Goal: Information Seeking & Learning: Learn about a topic

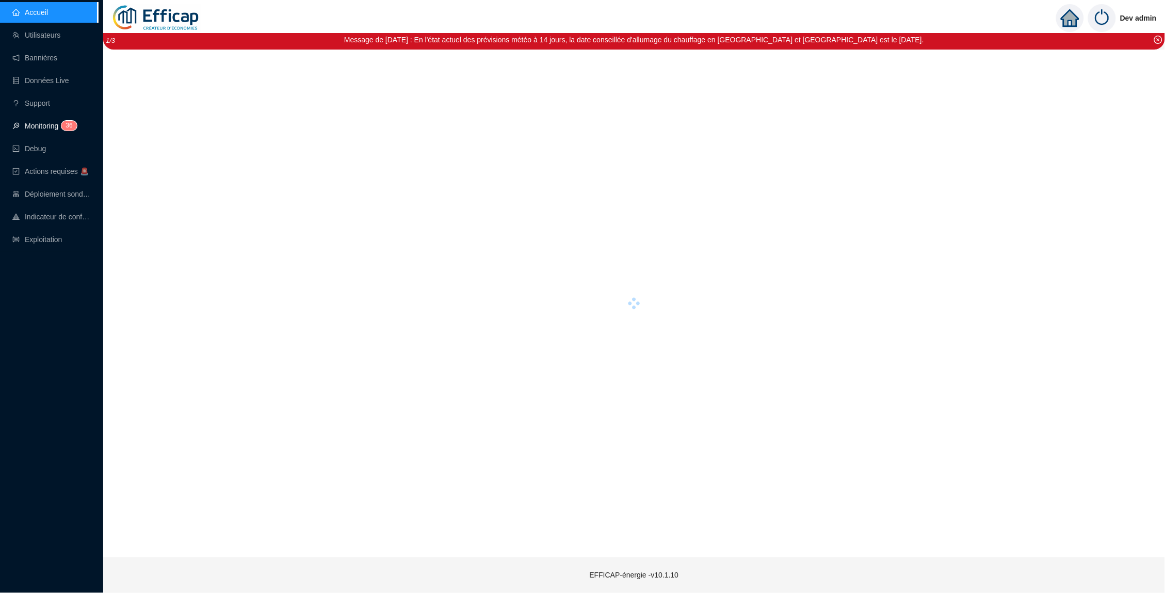
click at [46, 130] on link "Monitoring 3 6" at bounding box center [42, 126] width 61 height 8
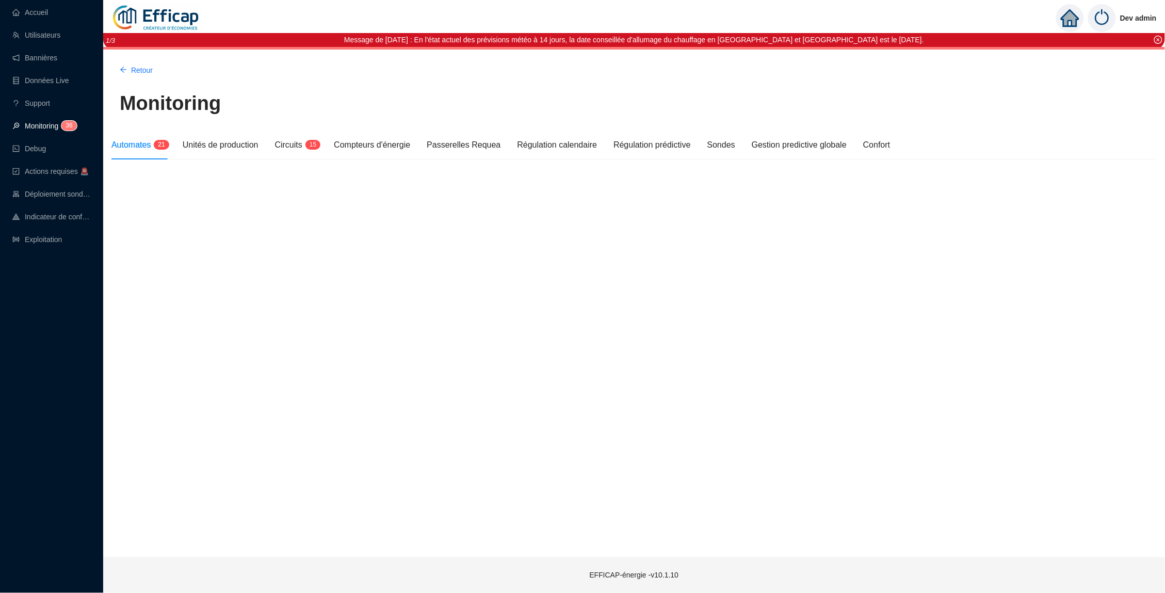
click at [53, 125] on link "Monitoring 3 6" at bounding box center [42, 126] width 61 height 8
click at [151, 152] on div "Automates 2 1" at bounding box center [138, 144] width 55 height 29
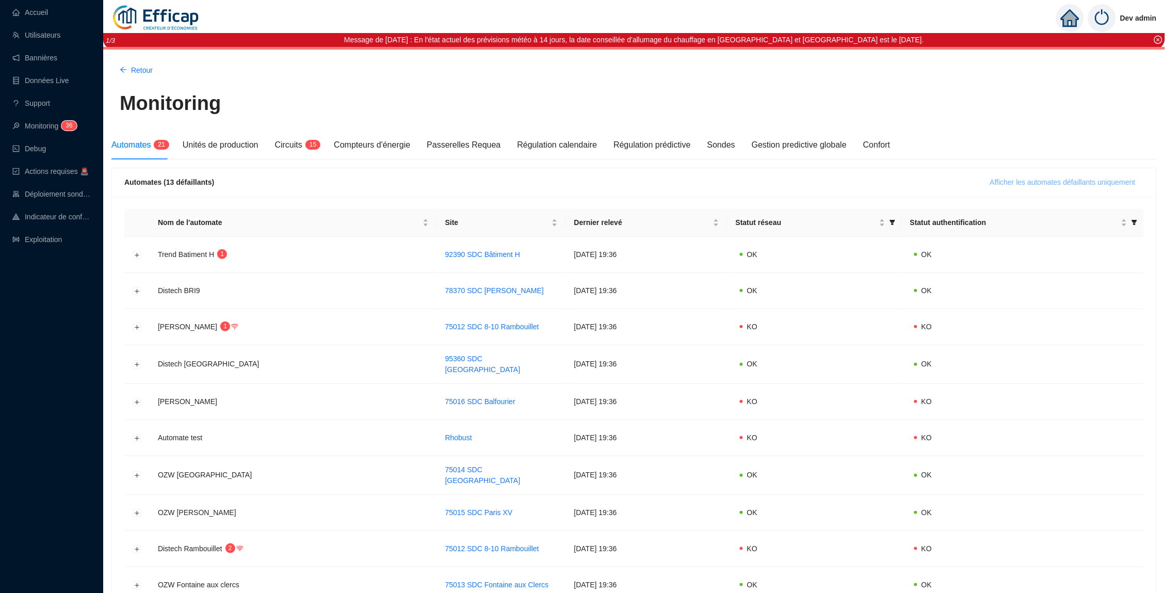
click at [993, 179] on span "Afficher les automates défaillants uniquement" at bounding box center [1062, 182] width 145 height 11
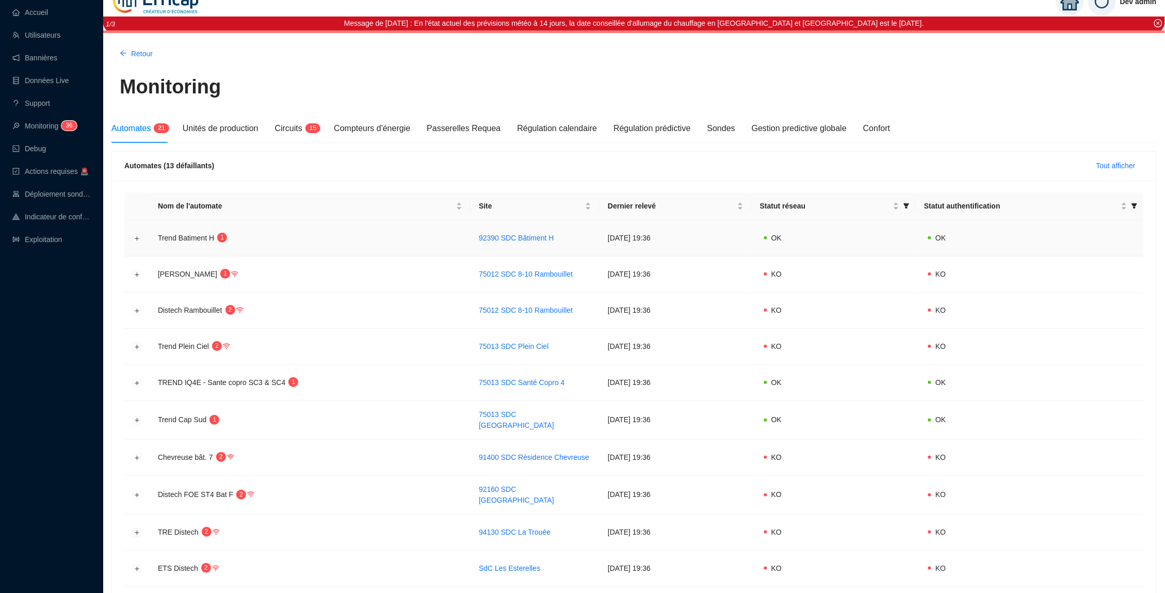
scroll to position [18, 0]
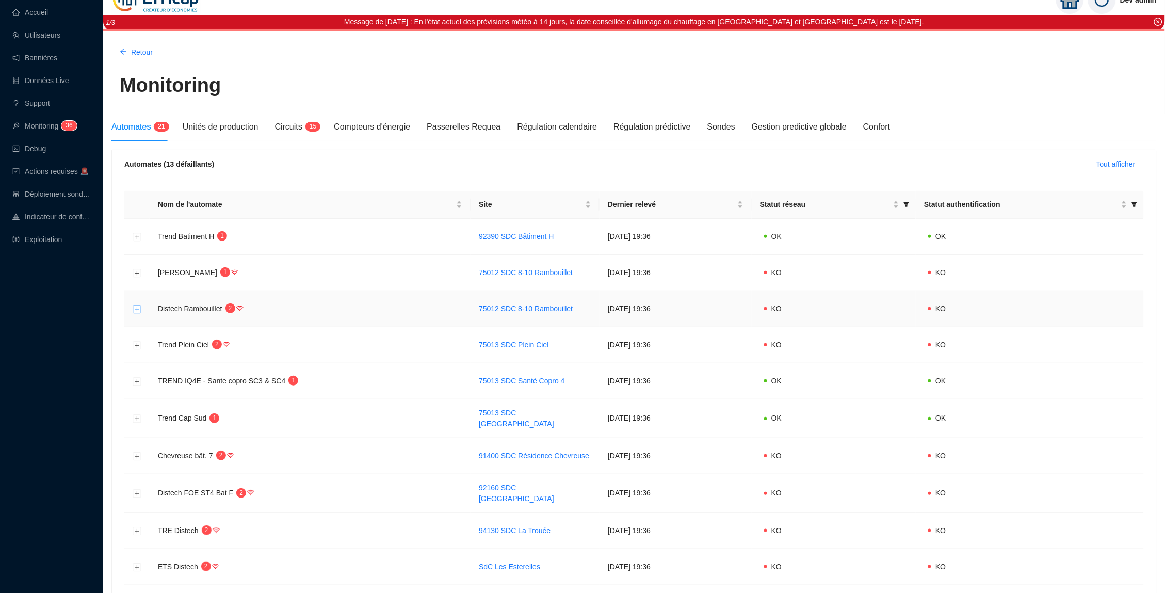
click at [135, 308] on button "Développer la ligne" at bounding box center [137, 309] width 8 height 8
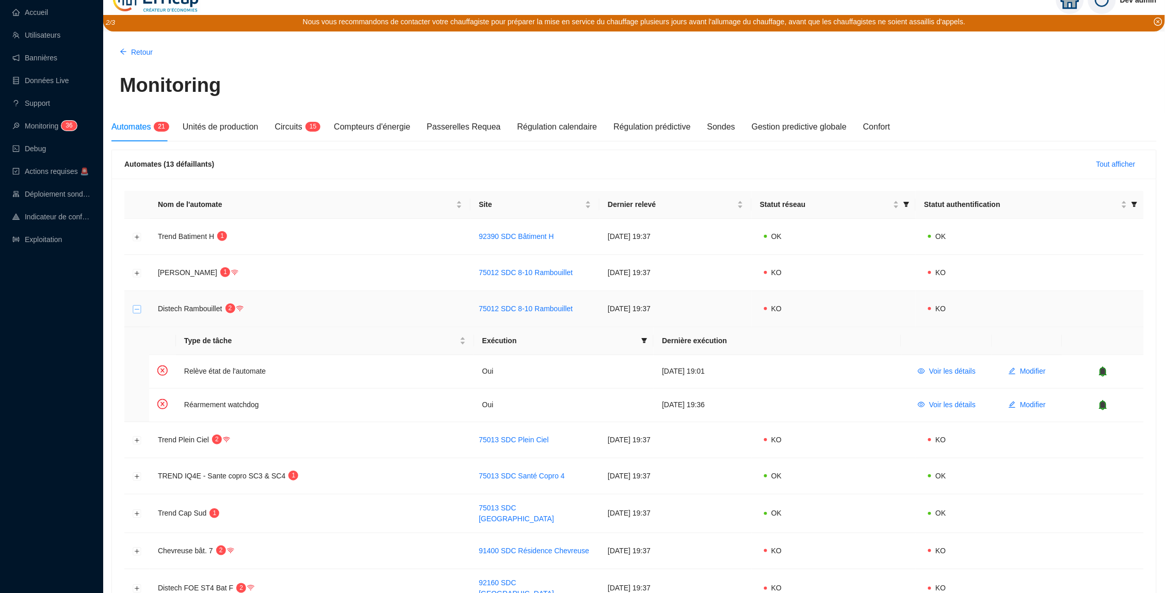
click at [136, 307] on button "Réduire la ligne" at bounding box center [137, 309] width 8 height 8
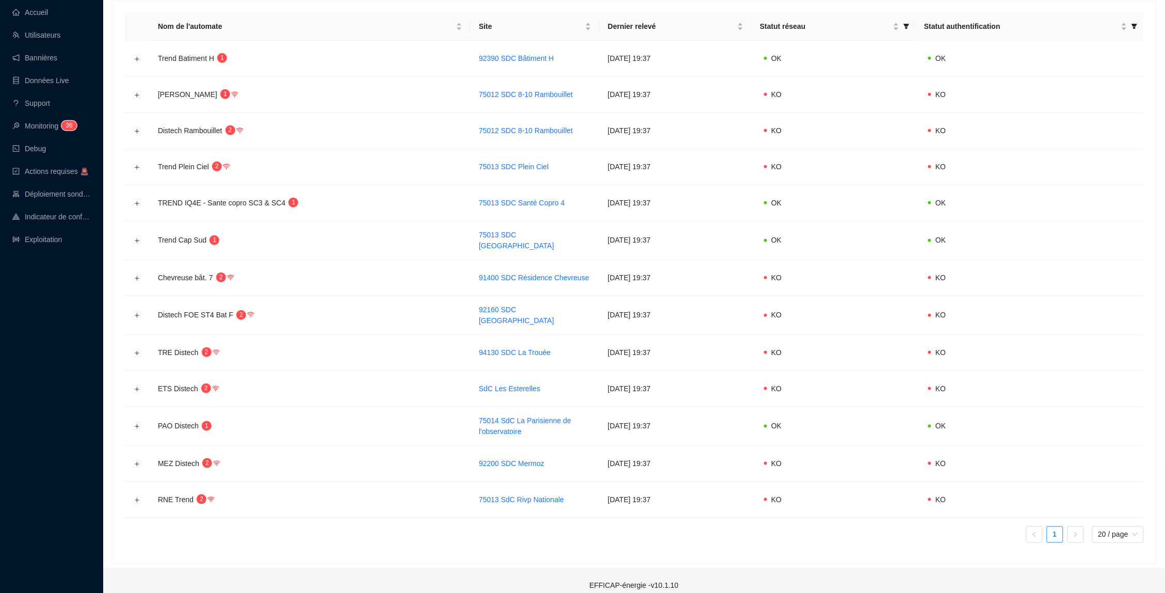
scroll to position [183, 0]
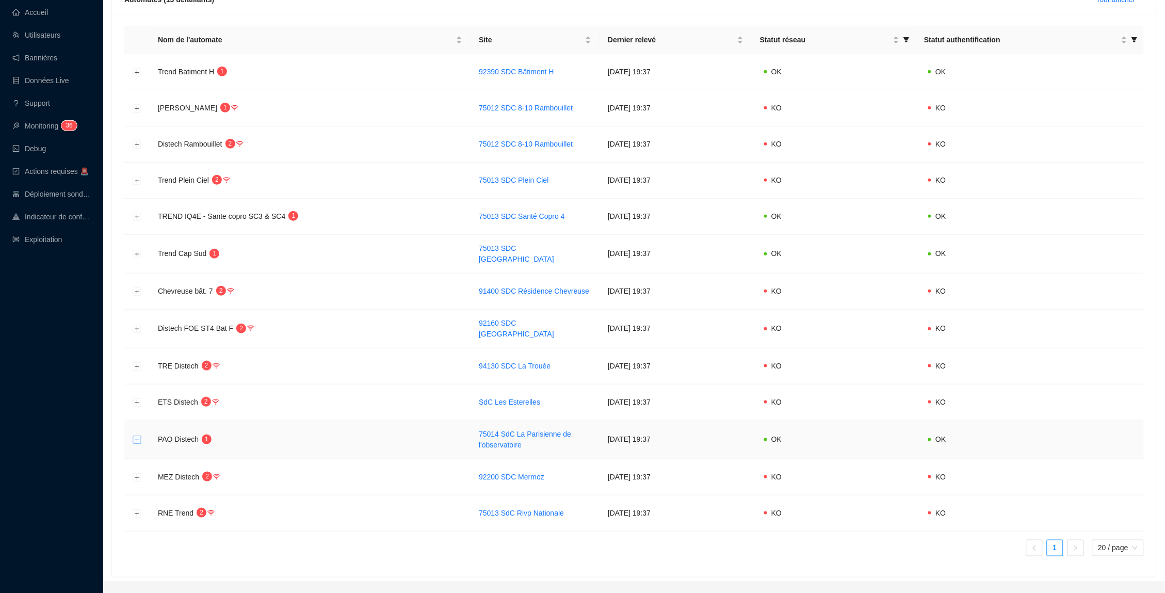
click at [140, 436] on button "Développer la ligne" at bounding box center [137, 440] width 8 height 8
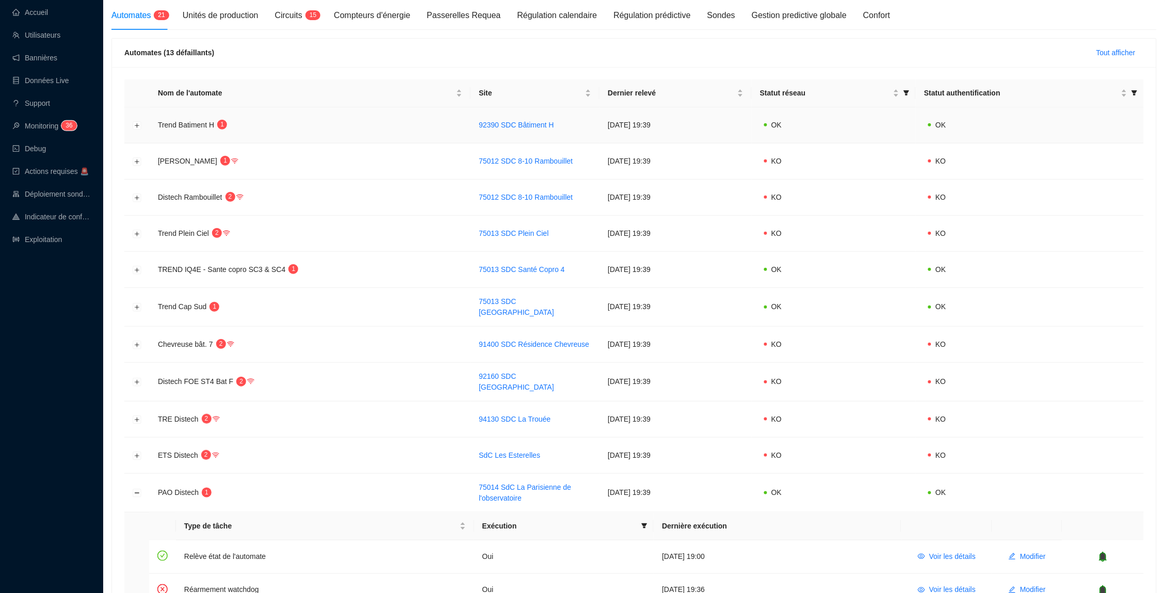
scroll to position [269, 0]
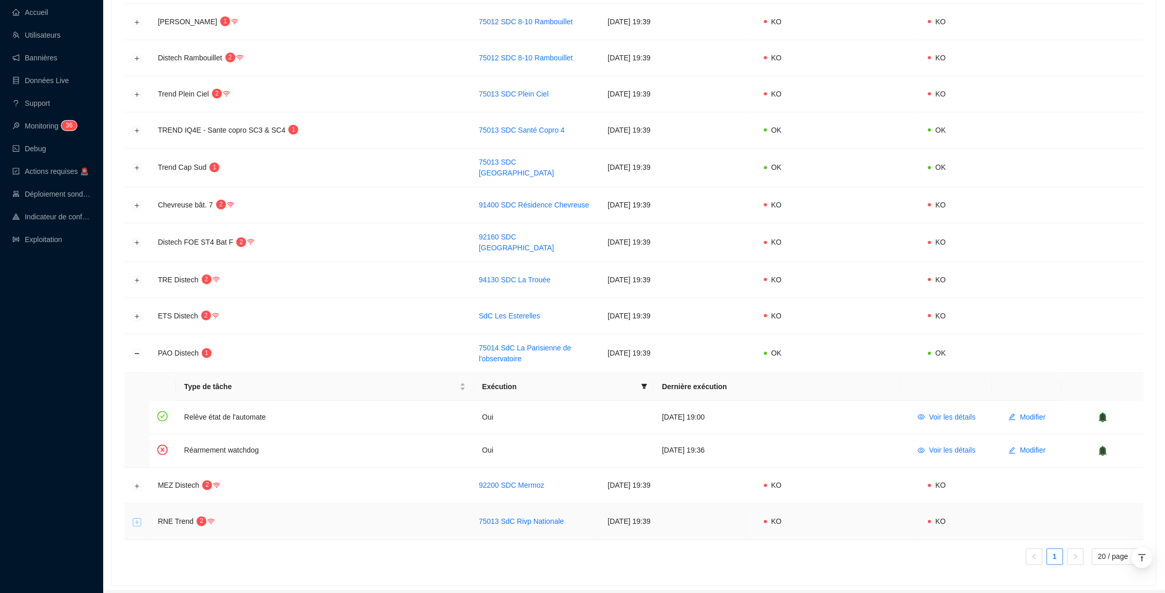
click at [138, 518] on button "Développer la ligne" at bounding box center [137, 522] width 8 height 8
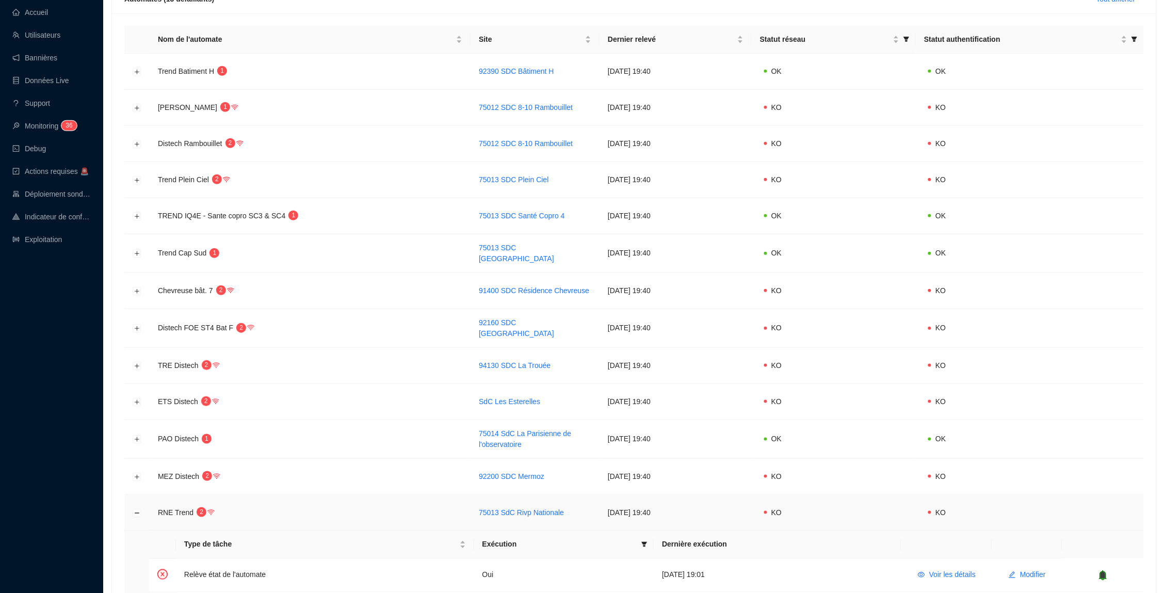
scroll to position [119, 0]
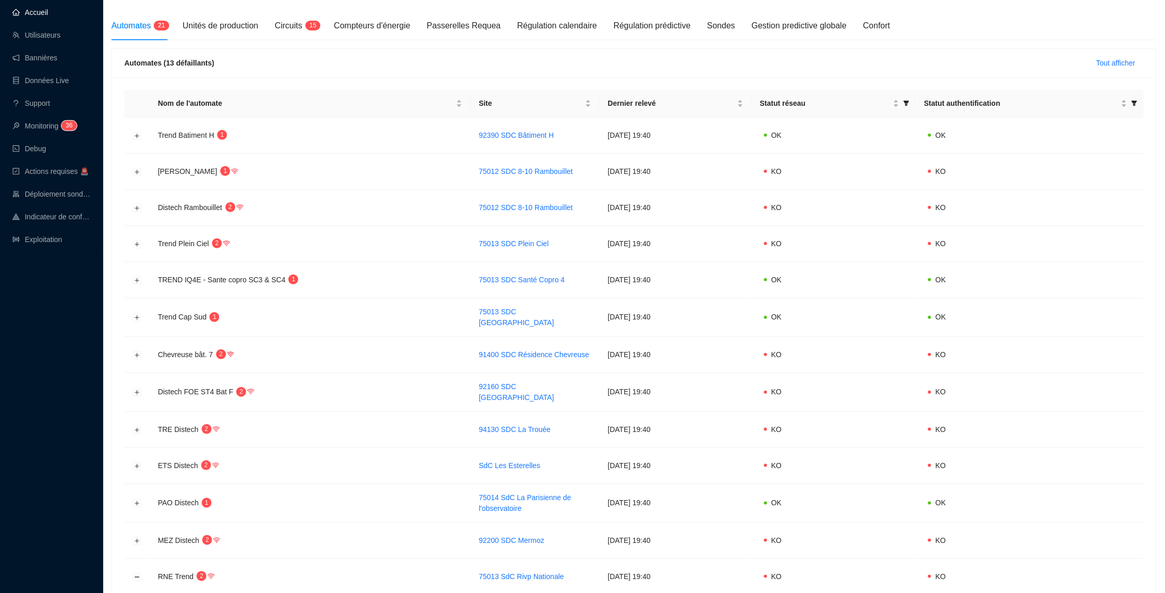
click at [48, 16] on link "Accueil" at bounding box center [30, 12] width 36 height 8
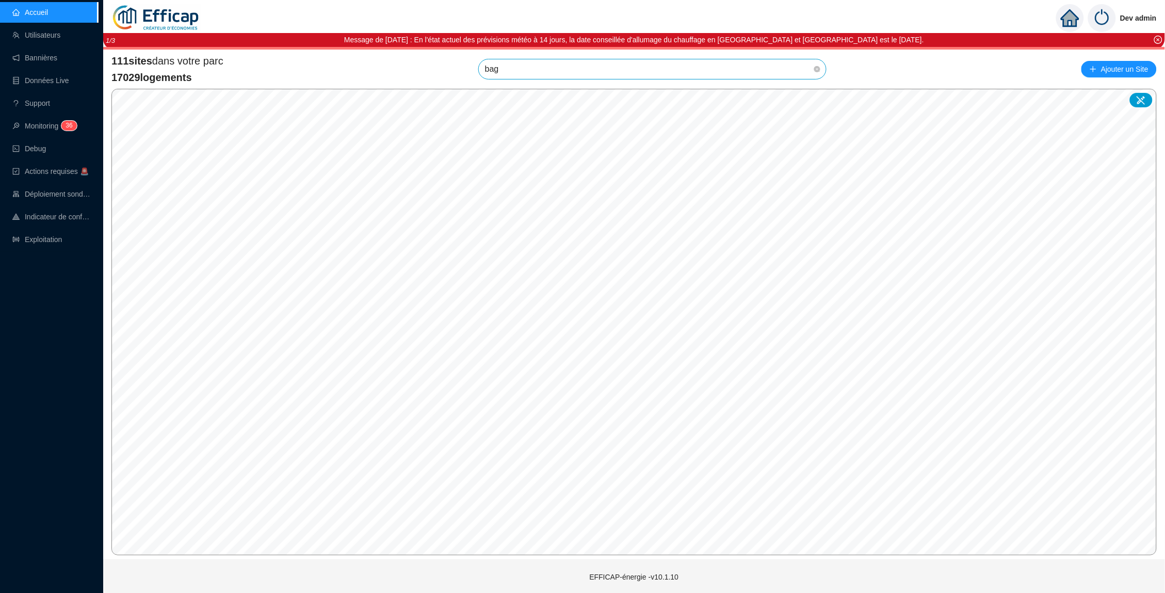
type input "baga"
click at [813, 95] on div at bounding box center [806, 92] width 24 height 15
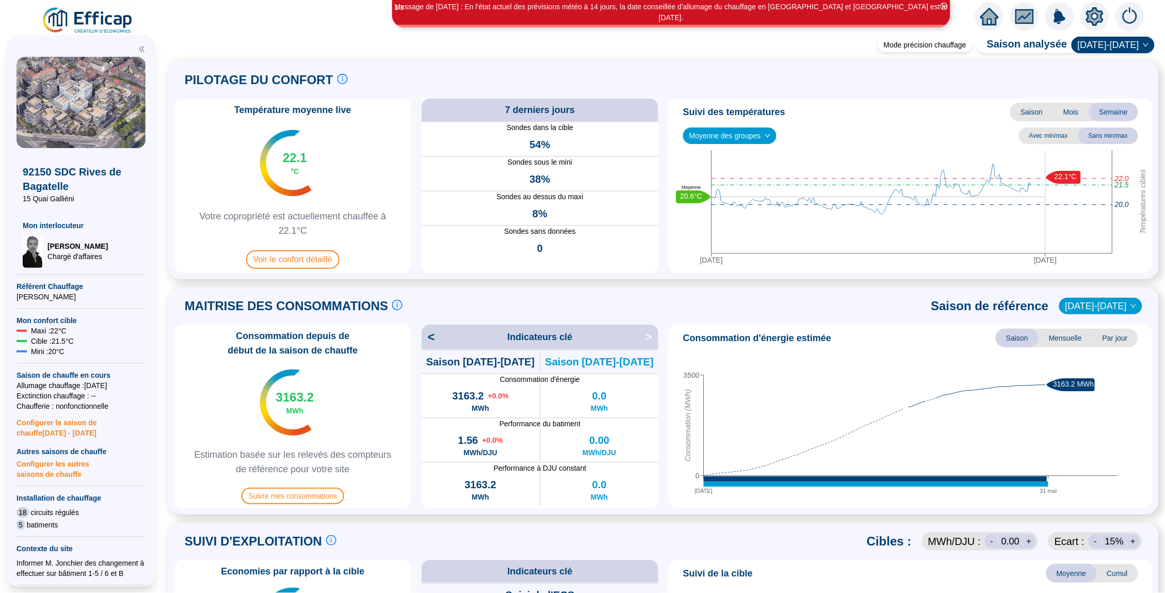
click at [1029, 18] on icon "fund" at bounding box center [1024, 17] width 15 height 12
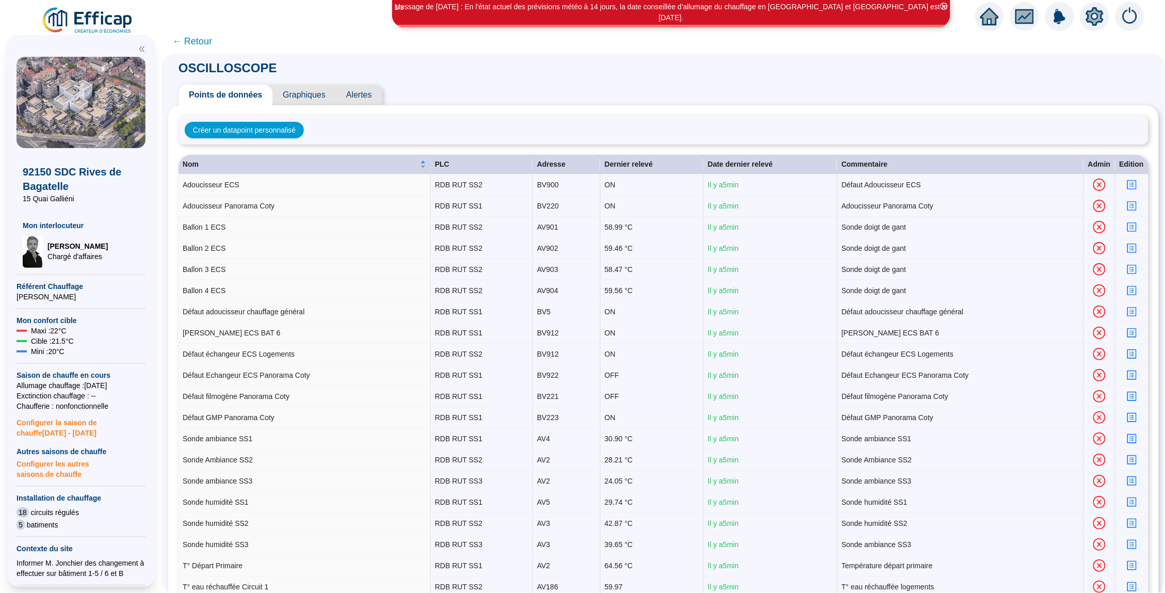
click at [319, 95] on span "Graphiques" at bounding box center [303, 95] width 63 height 21
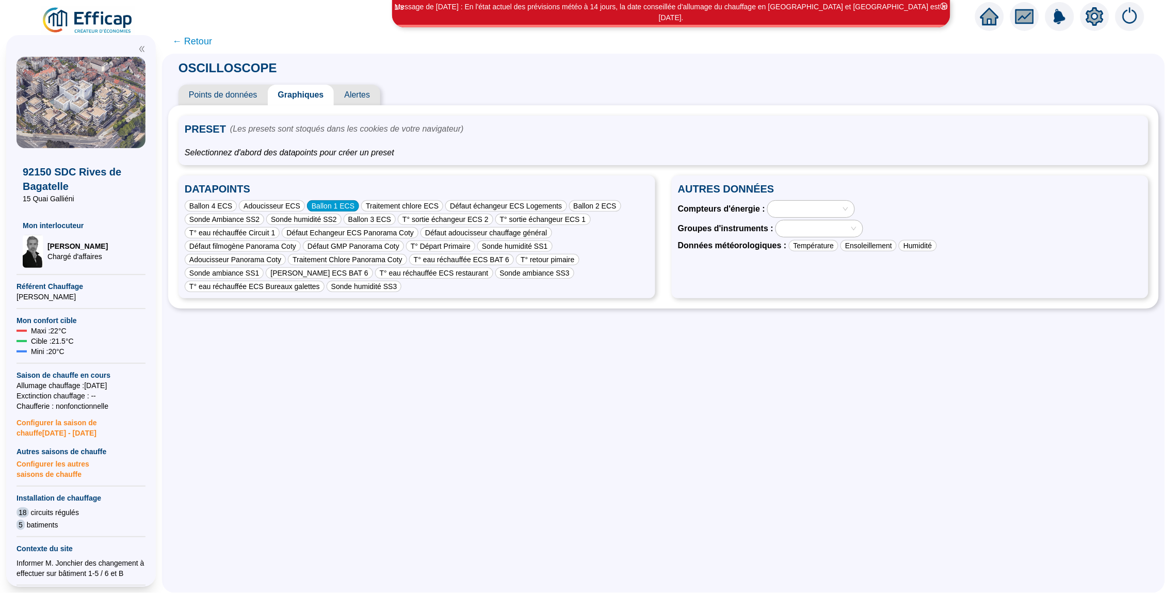
click at [324, 201] on div "Ballon 1 ECS" at bounding box center [333, 205] width 52 height 11
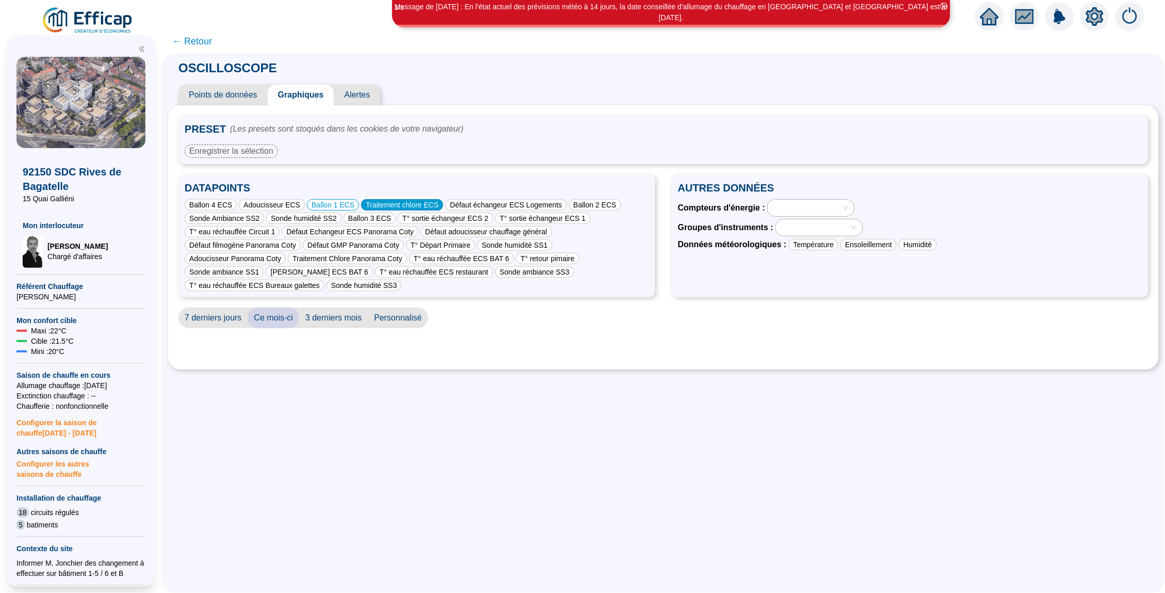
click at [410, 199] on div "Traitement chlore ECS" at bounding box center [402, 204] width 82 height 11
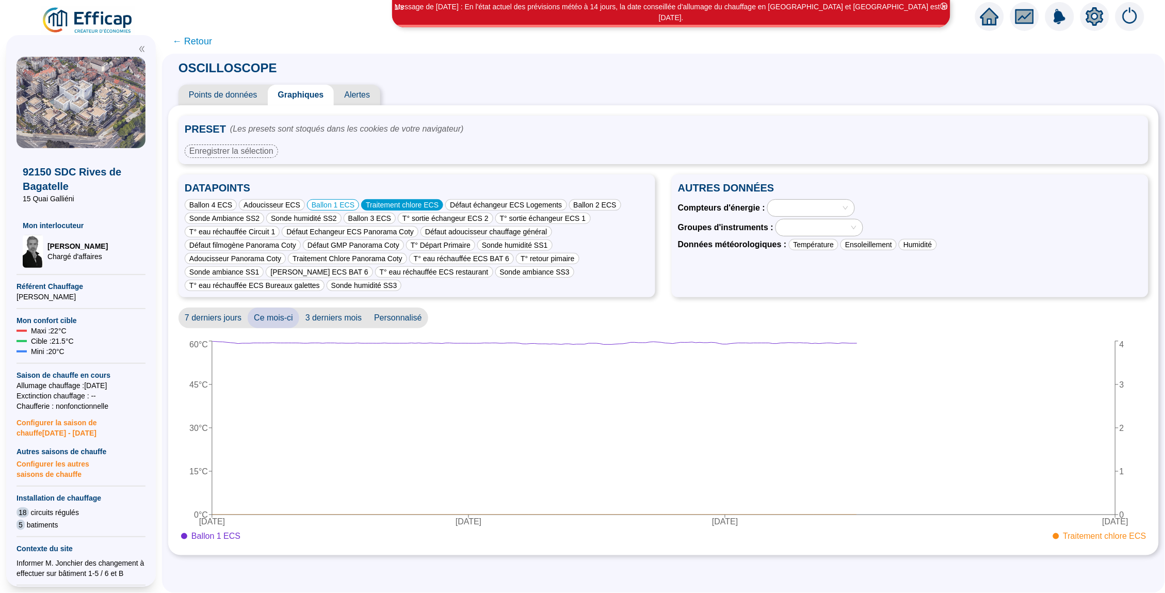
click at [408, 201] on div "Traitement chlore ECS" at bounding box center [402, 204] width 82 height 11
click at [372, 216] on div "Ballon 3 ECS" at bounding box center [369, 217] width 52 height 11
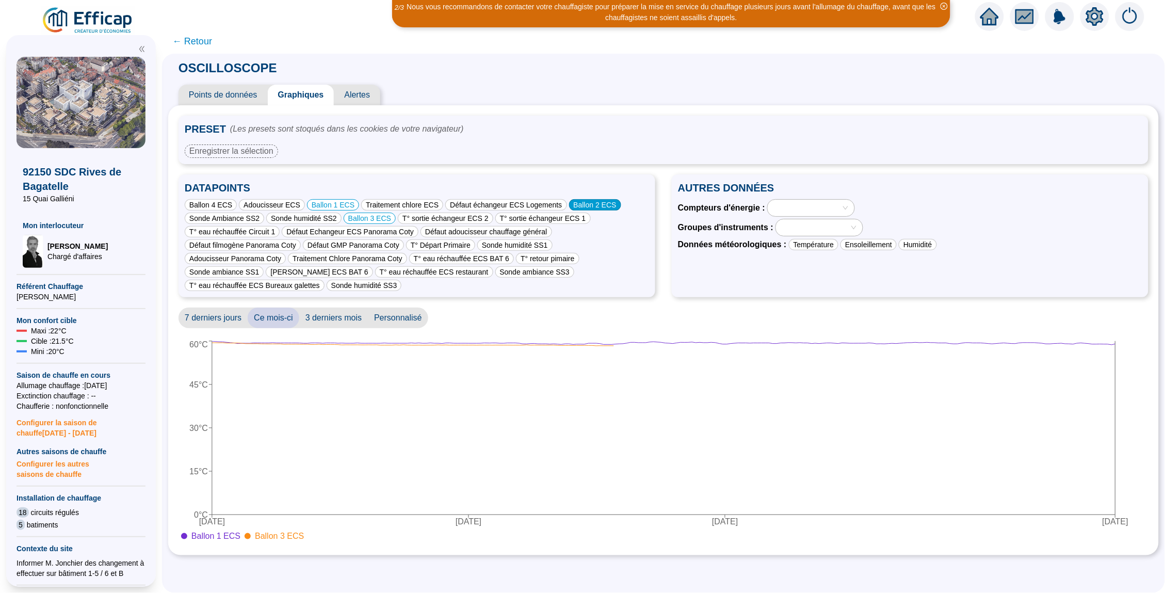
click at [609, 205] on div "Ballon 2 ECS" at bounding box center [595, 204] width 52 height 11
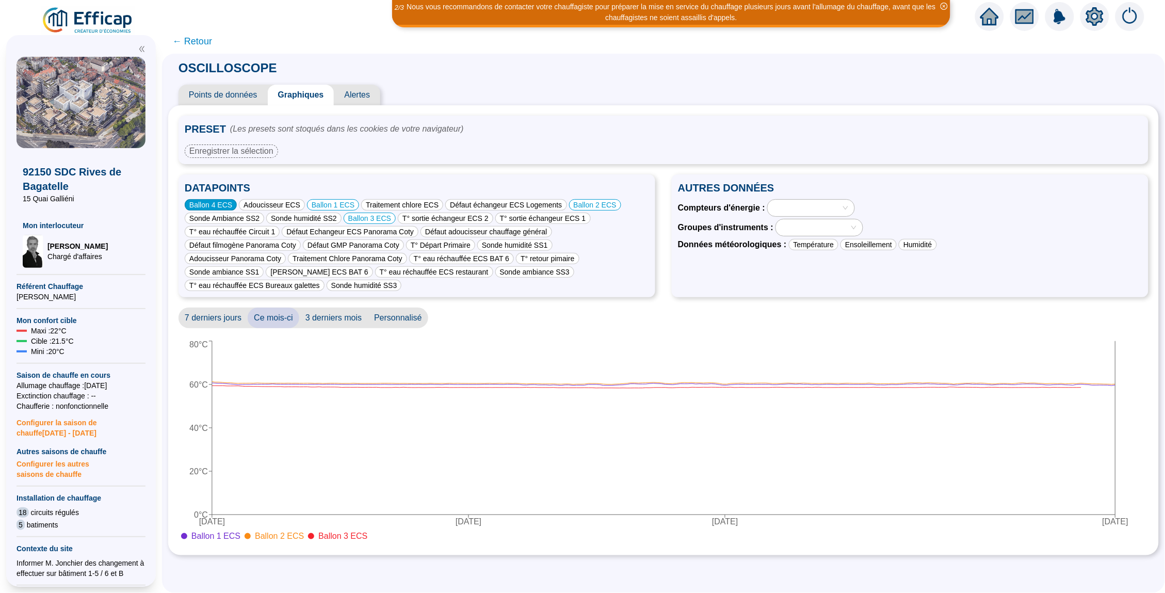
click at [219, 204] on div "Ballon 4 ECS" at bounding box center [211, 204] width 52 height 11
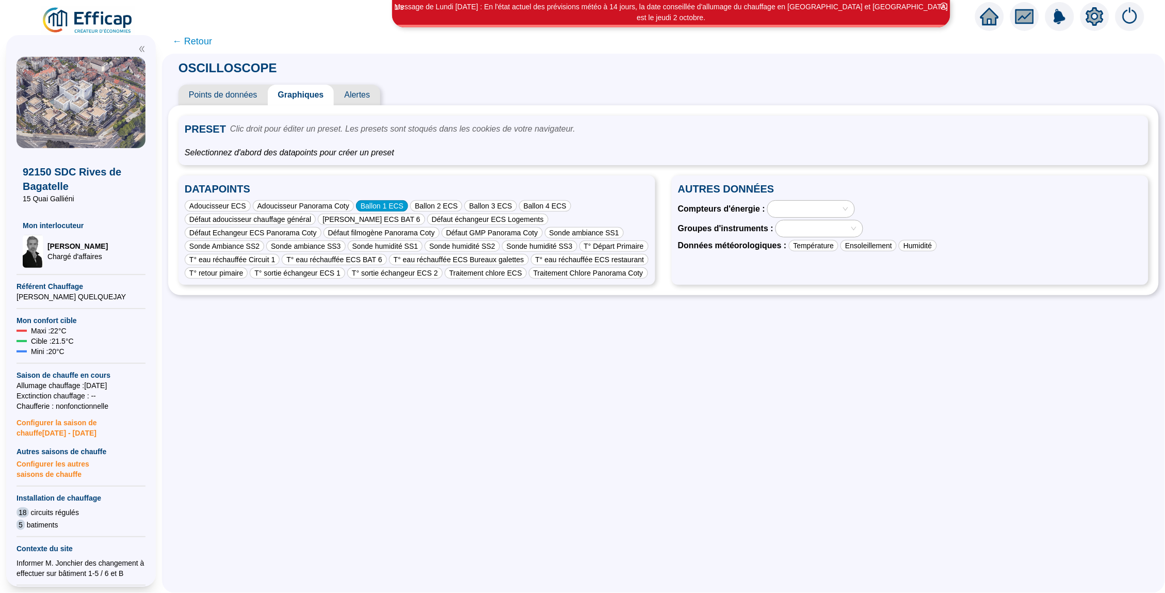
click at [401, 206] on div "Ballon 1 ECS" at bounding box center [382, 205] width 52 height 11
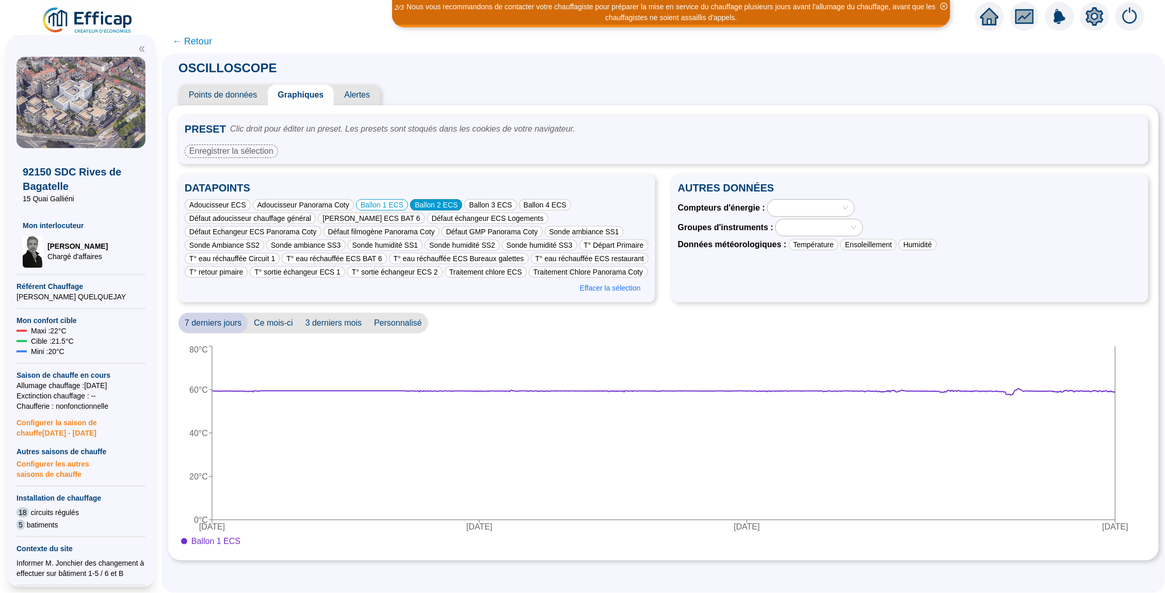
click at [451, 200] on div "Ballon 2 ECS" at bounding box center [436, 204] width 52 height 11
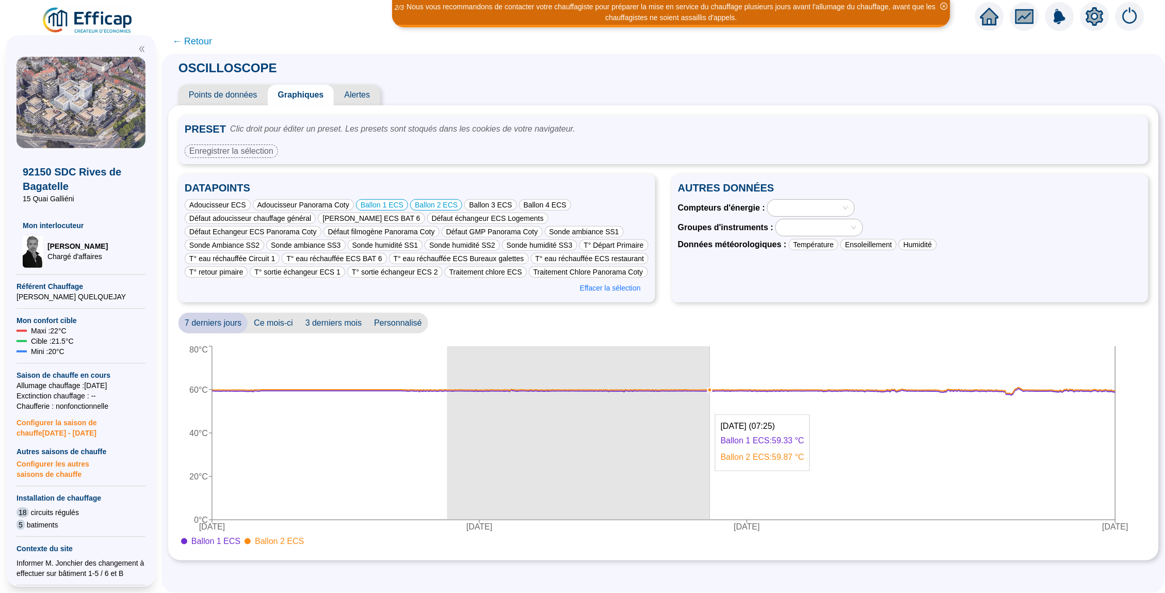
drag, startPoint x: 447, startPoint y: 422, endPoint x: 710, endPoint y: 422, distance: 262.5
click at [710, 422] on icon "24 sept. 2025 26 sept. 2025 28 sept. 2025 1 oct. 2025 0°C 20°C 40°C 60°C 80°C" at bounding box center [663, 446] width 970 height 206
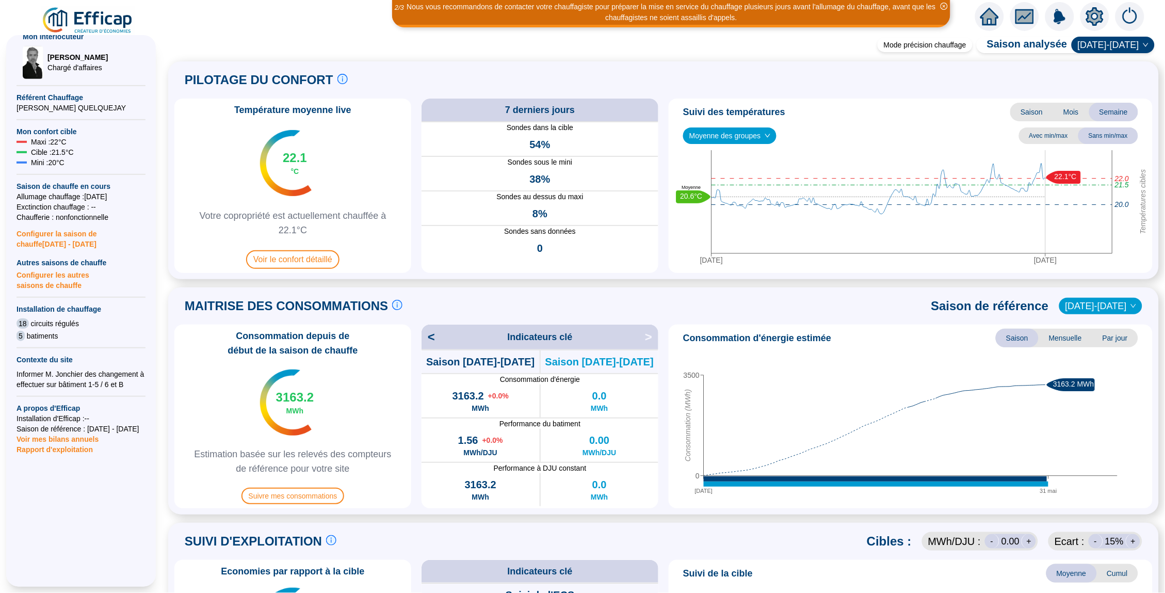
click at [431, 338] on span "<" at bounding box center [427, 337] width 13 height 17
click at [648, 338] on span ">" at bounding box center [651, 337] width 13 height 17
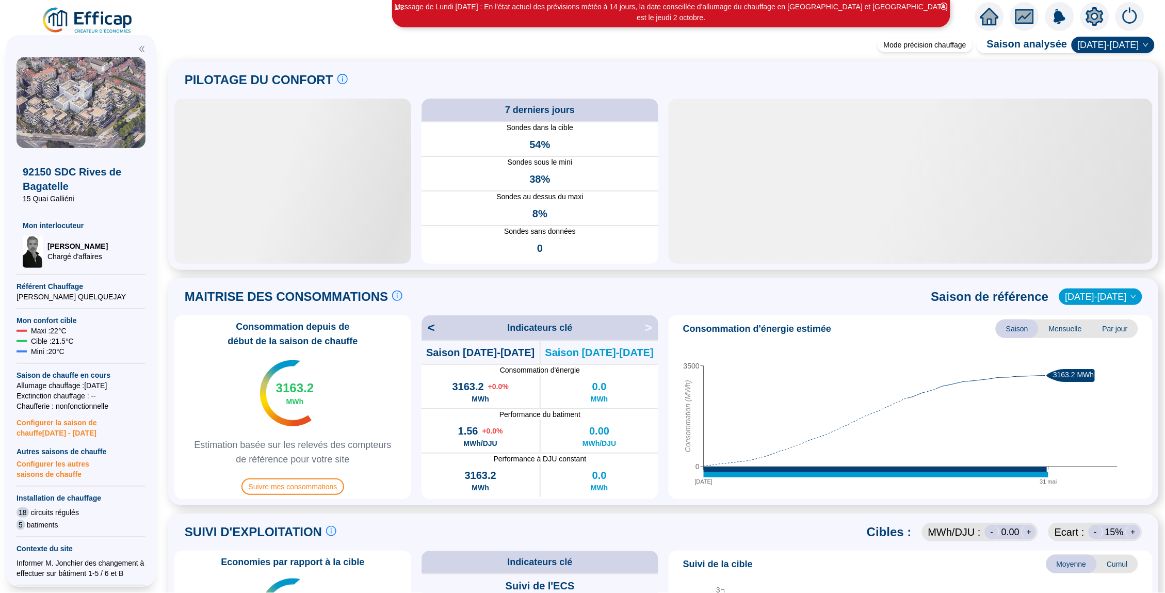
click at [1034, 19] on icon "fund" at bounding box center [1024, 16] width 19 height 14
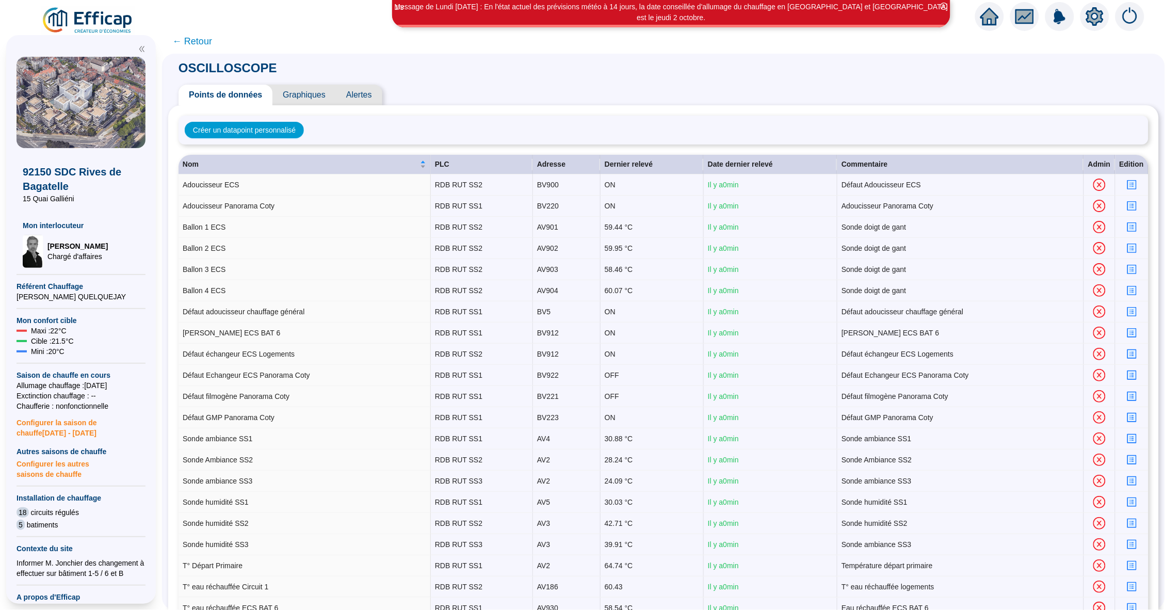
click at [304, 99] on span "Graphiques" at bounding box center [303, 95] width 63 height 21
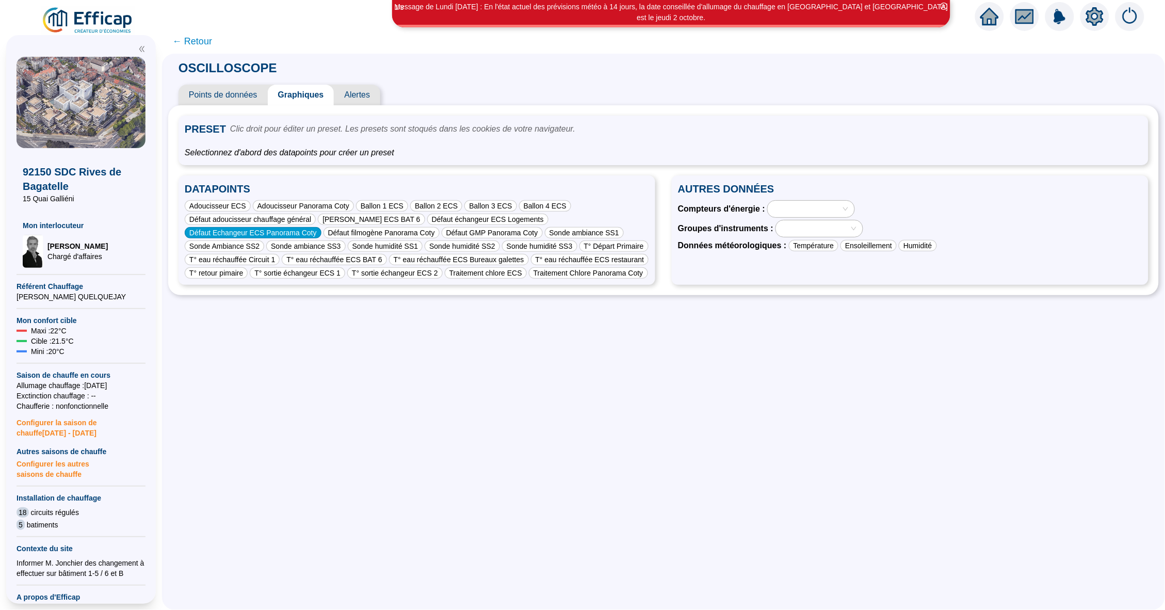
click at [293, 229] on div "Défaut Echangeur ECS Panorama Coty" at bounding box center [253, 232] width 137 height 11
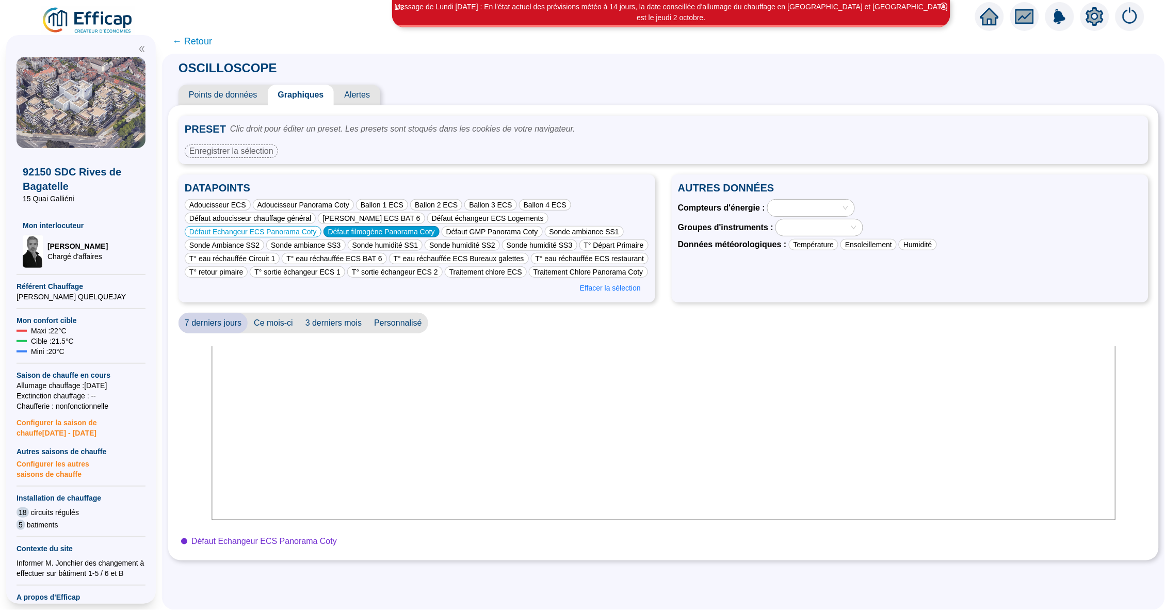
click at [362, 231] on div "Défaut filmogène Panorama Coty" at bounding box center [381, 231] width 116 height 11
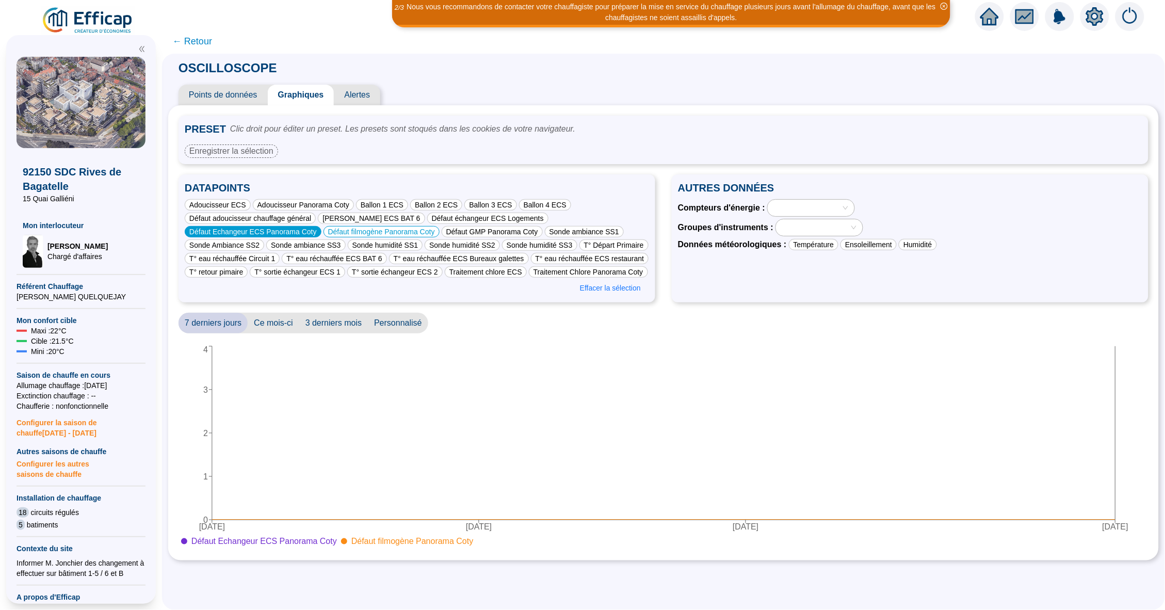
click at [275, 226] on div "Défaut Echangeur ECS Panorama Coty" at bounding box center [253, 231] width 137 height 11
click at [356, 228] on div "Défaut filmogène Panorama Coty" at bounding box center [381, 231] width 116 height 11
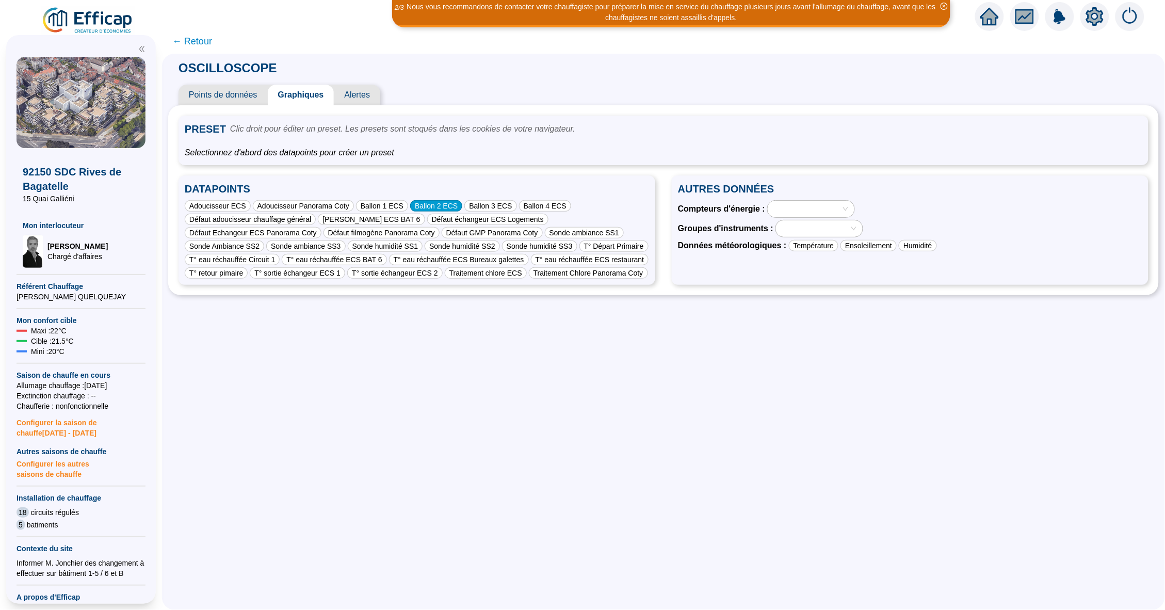
click at [449, 206] on div "Ballon 2 ECS" at bounding box center [436, 205] width 52 height 11
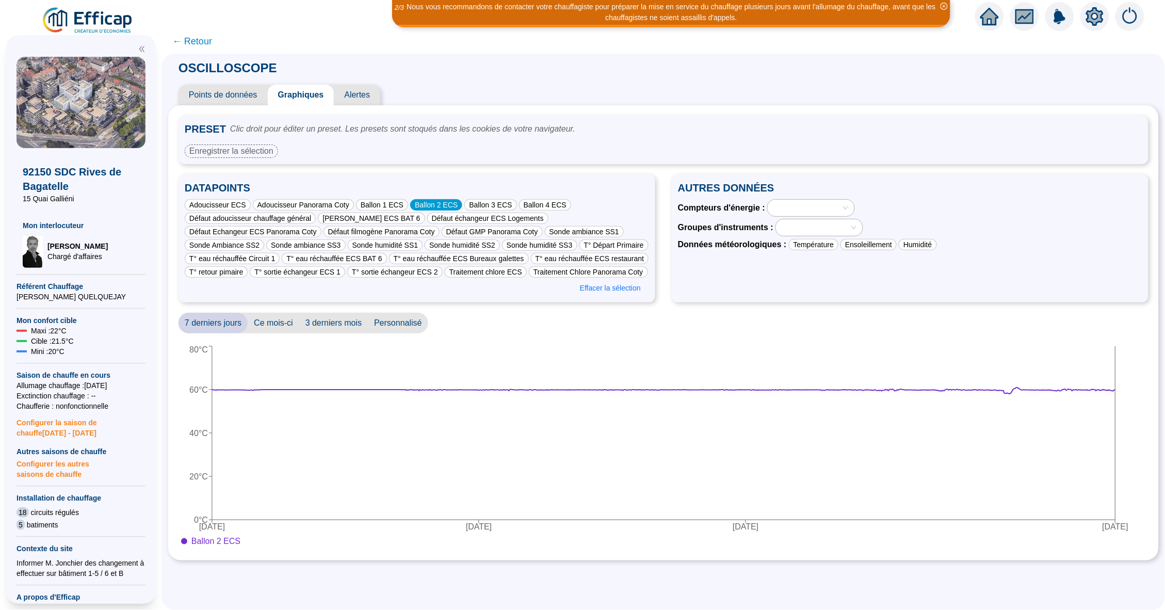
click at [441, 199] on div "Ballon 2 ECS" at bounding box center [436, 204] width 52 height 11
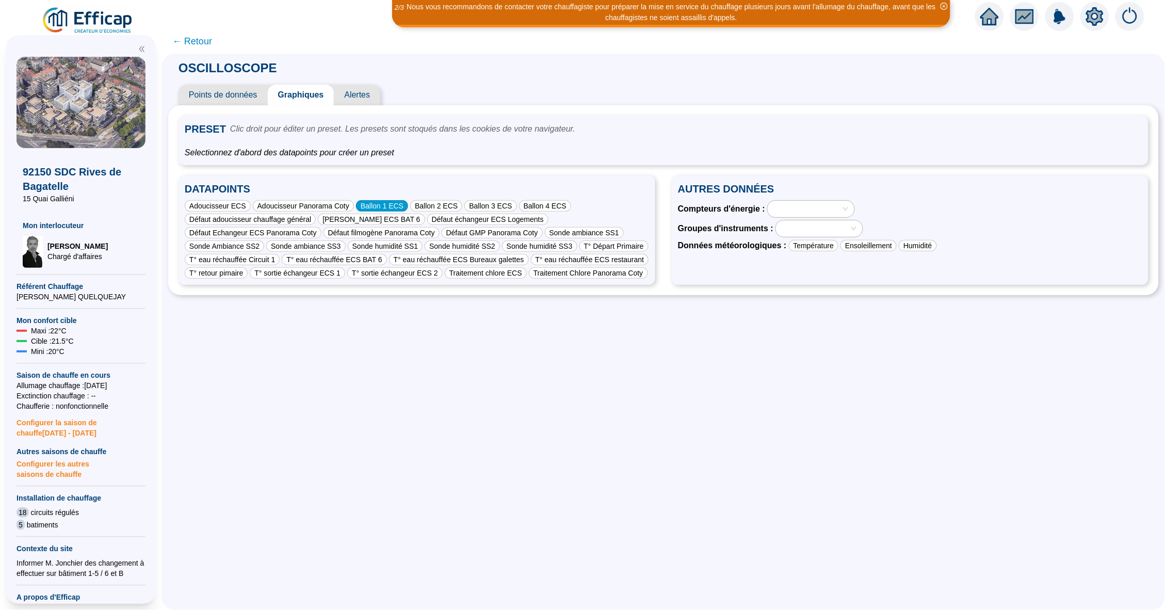
click at [388, 205] on div "Ballon 1 ECS" at bounding box center [382, 205] width 52 height 11
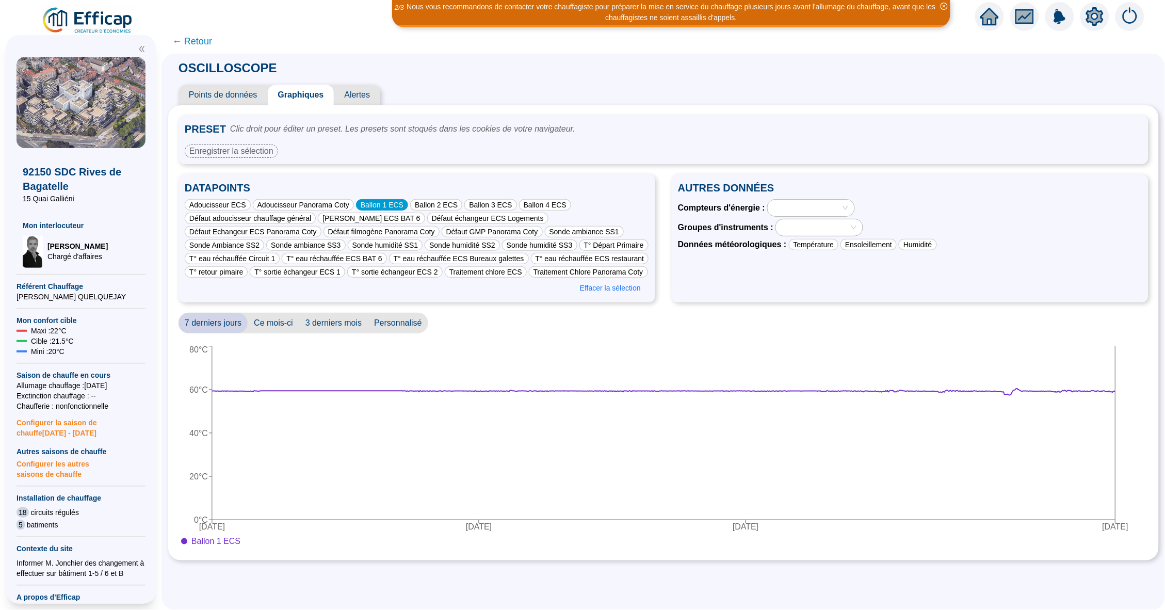
click at [397, 200] on div "Ballon 1 ECS" at bounding box center [382, 204] width 52 height 11
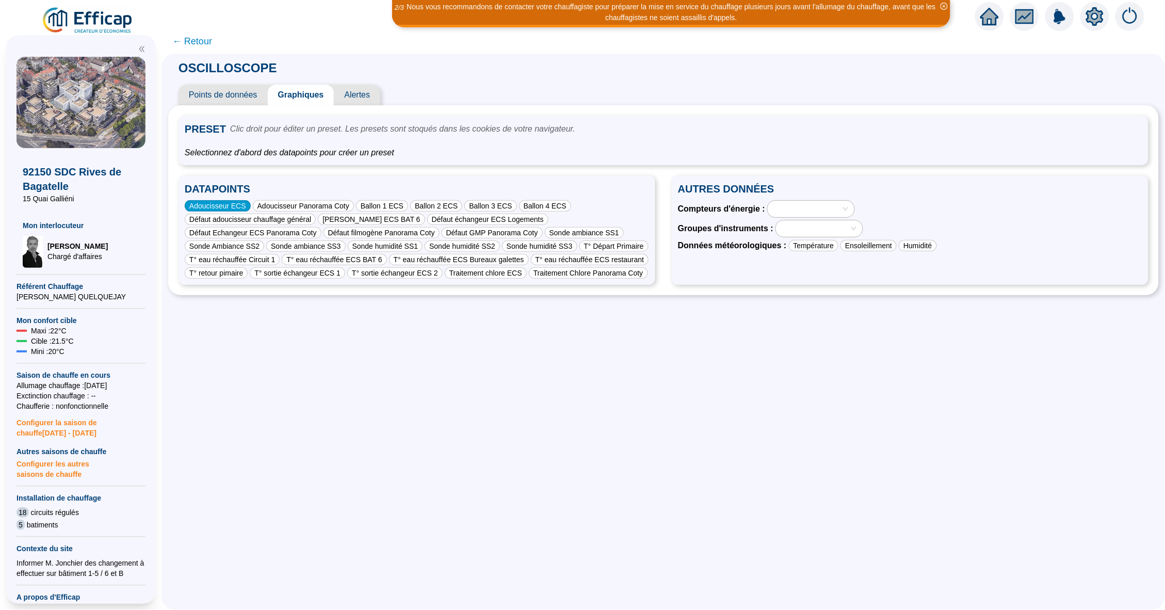
click at [232, 206] on div "Adoucisseur ECS" at bounding box center [218, 205] width 66 height 11
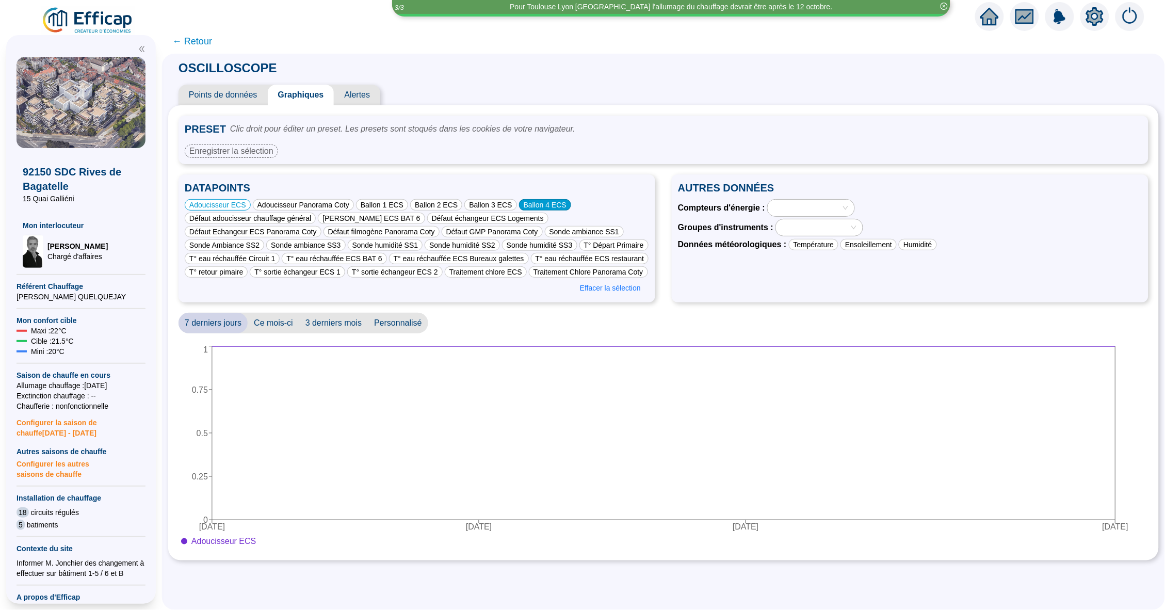
click at [542, 201] on div "Ballon 4 ECS" at bounding box center [545, 204] width 52 height 11
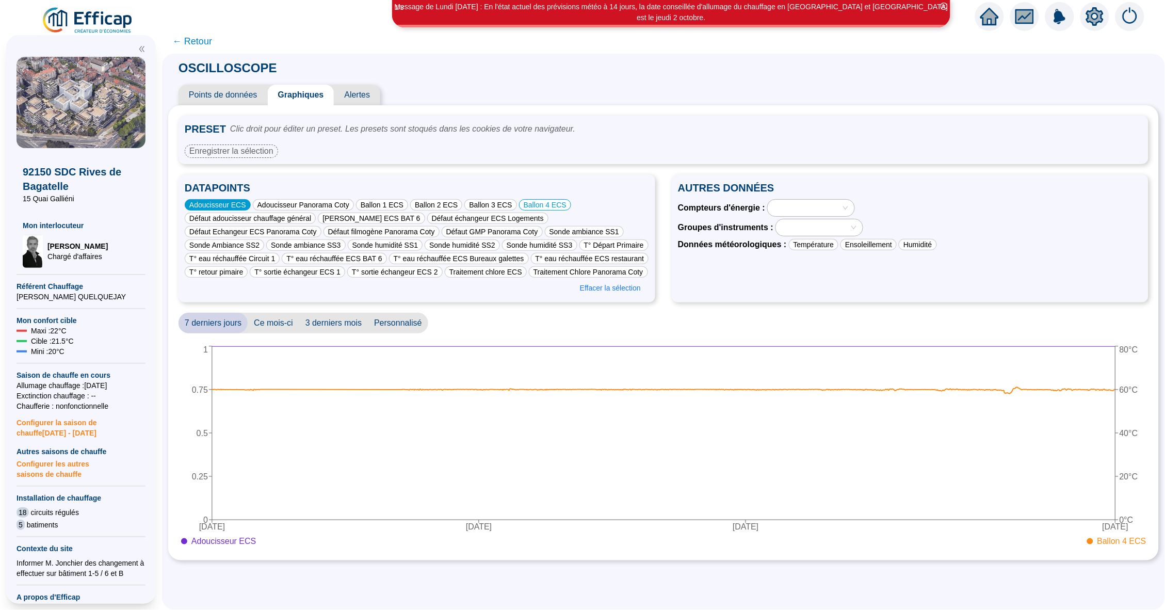
click at [238, 204] on div "Adoucisseur ECS" at bounding box center [218, 204] width 66 height 11
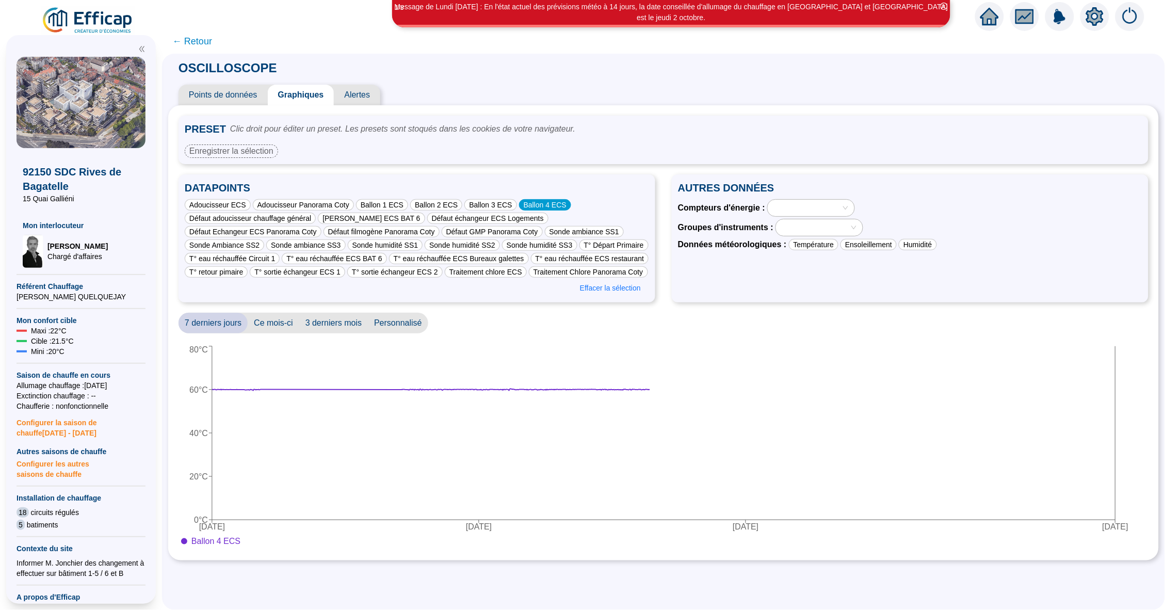
click at [546, 201] on div "Ballon 4 ECS" at bounding box center [545, 204] width 52 height 11
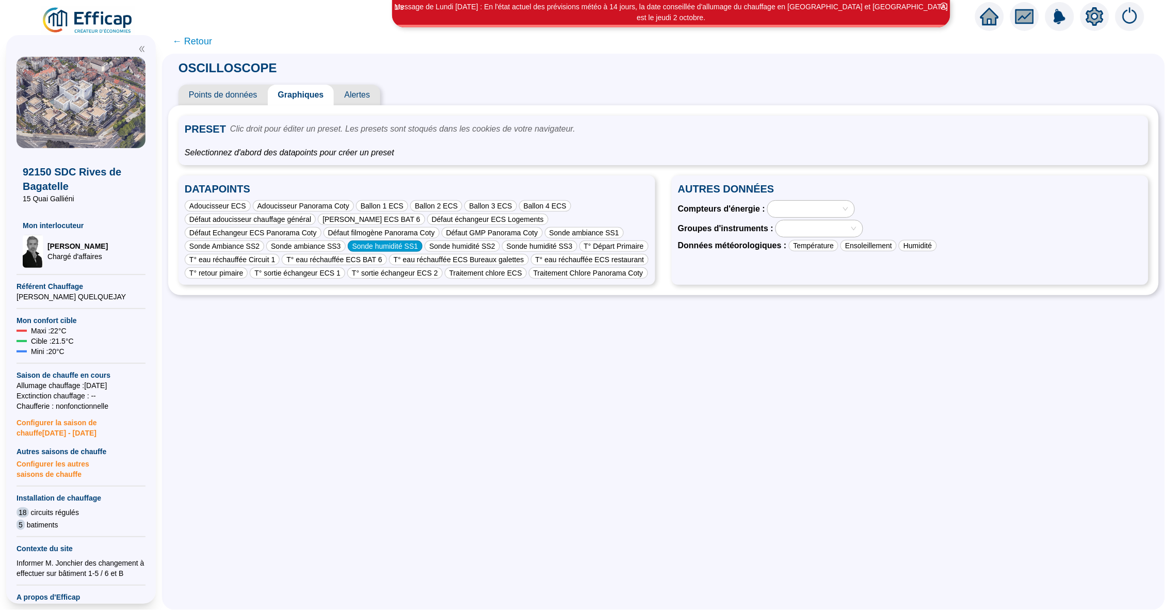
click at [369, 247] on div "Sonde humidité SS1" at bounding box center [385, 245] width 75 height 11
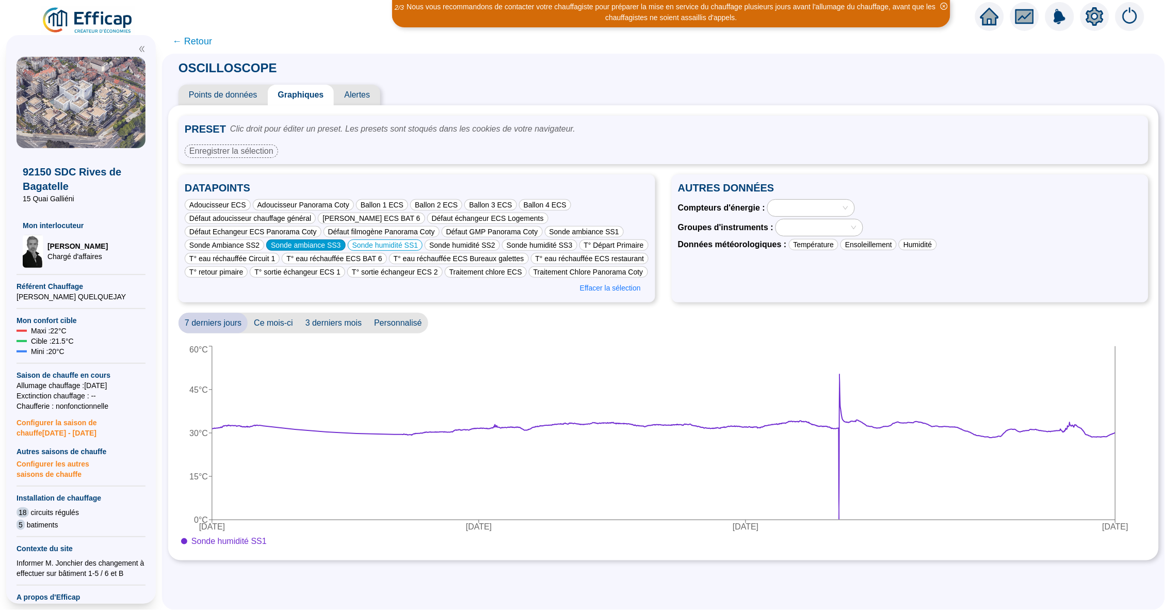
click at [331, 245] on div "Sonde ambiance SS3" at bounding box center [305, 244] width 79 height 11
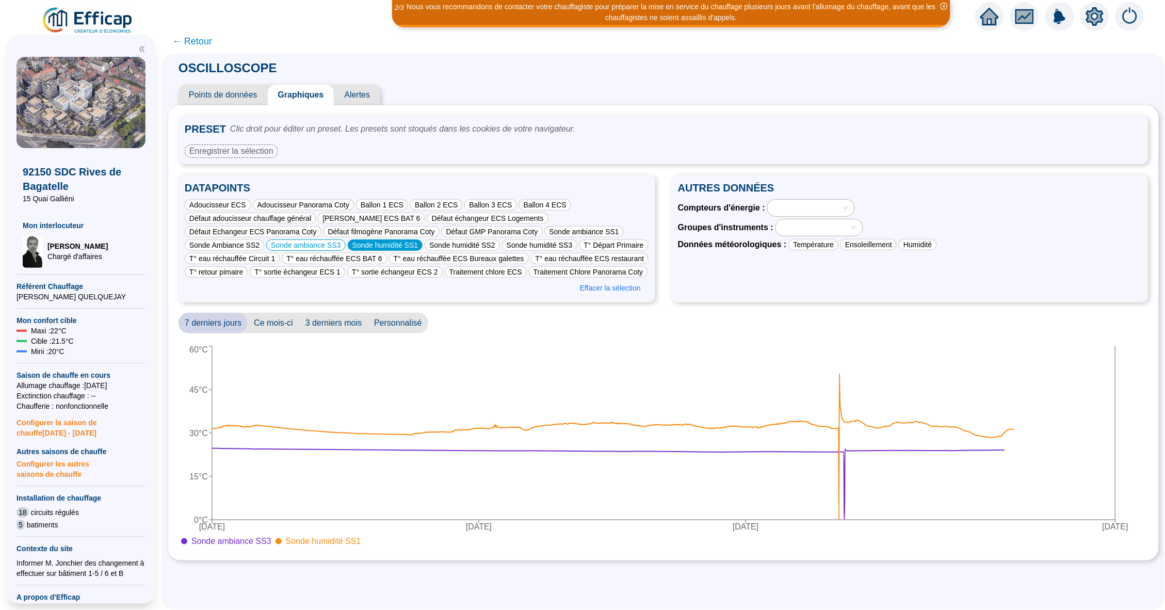
click at [414, 245] on div "Sonde humidité SS1" at bounding box center [385, 244] width 75 height 11
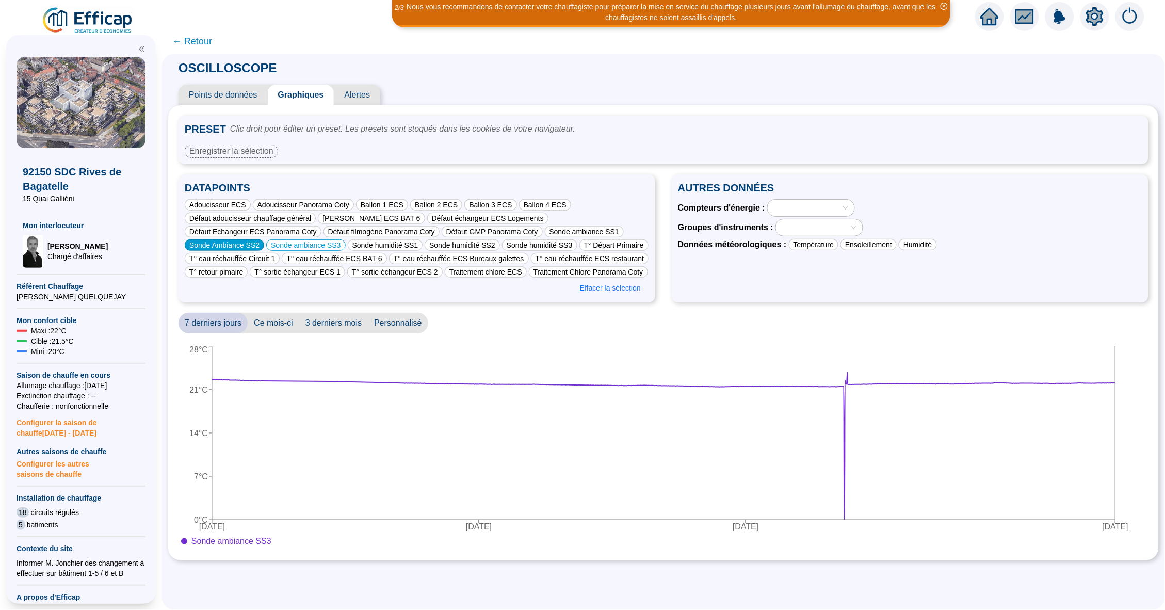
click at [245, 239] on div "Sonde Ambiance SS2" at bounding box center [224, 244] width 79 height 11
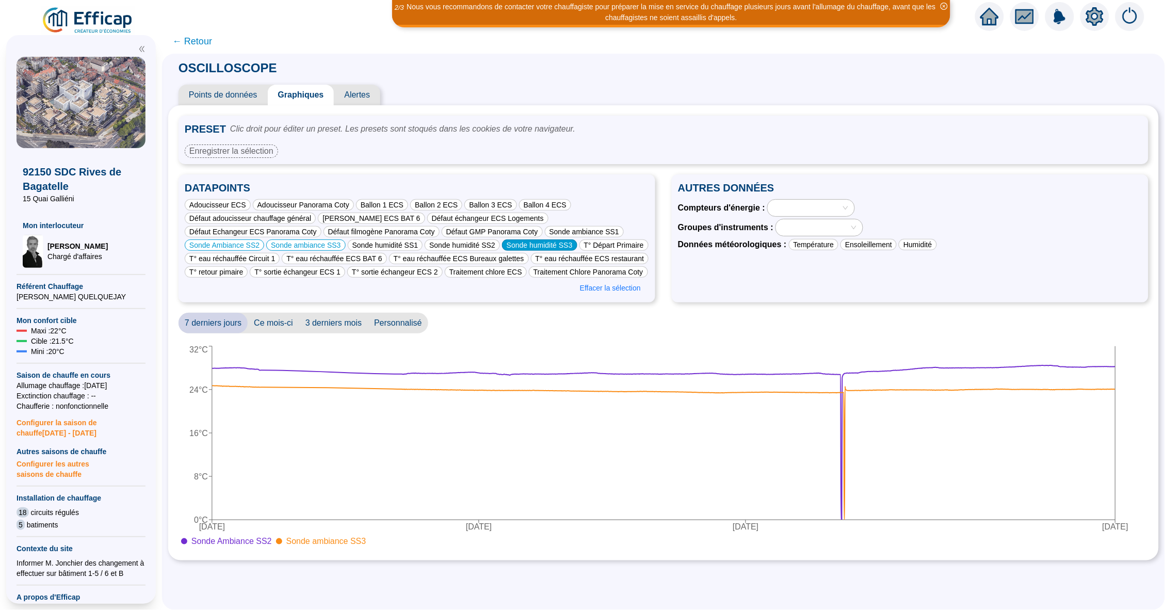
click at [544, 243] on div "Sonde humidité SS3" at bounding box center [539, 244] width 75 height 11
